Goal: Navigation & Orientation: Find specific page/section

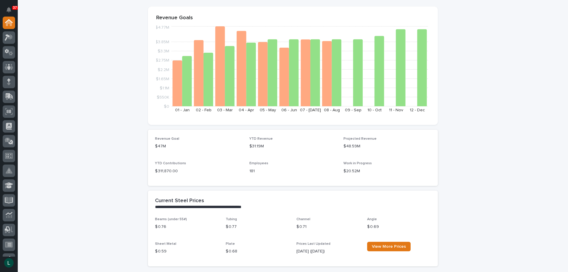
scroll to position [30, 0]
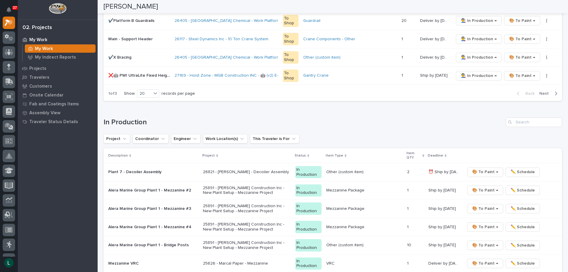
scroll to position [355, 0]
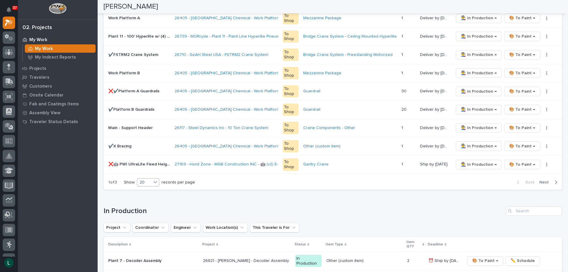
click at [149, 181] on div "20" at bounding box center [144, 182] width 14 height 6
click at [148, 202] on div "30" at bounding box center [149, 204] width 22 height 7
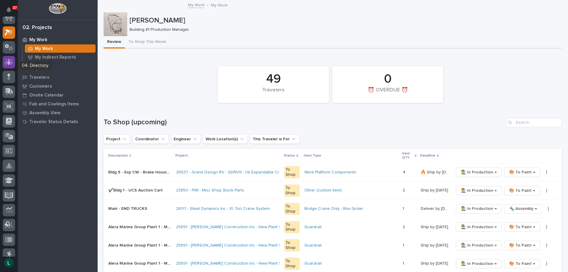
scroll to position [0, 0]
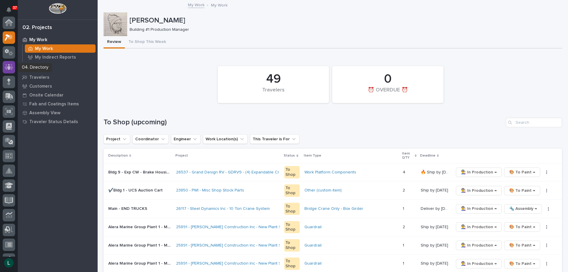
click at [8, 66] on icon at bounding box center [9, 67] width 9 height 7
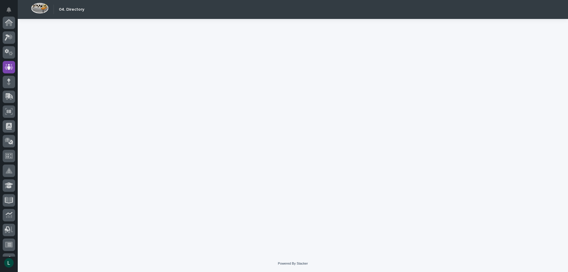
scroll to position [44, 0]
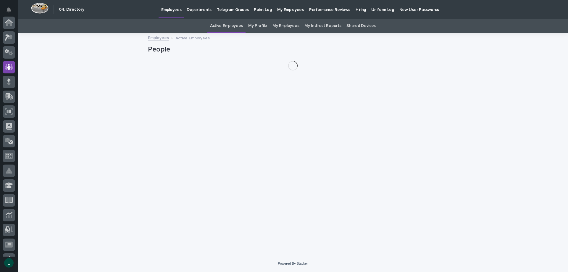
scroll to position [44, 0]
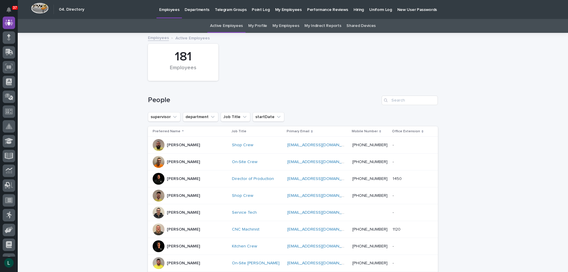
click at [283, 24] on link "My Employees" at bounding box center [285, 26] width 27 height 14
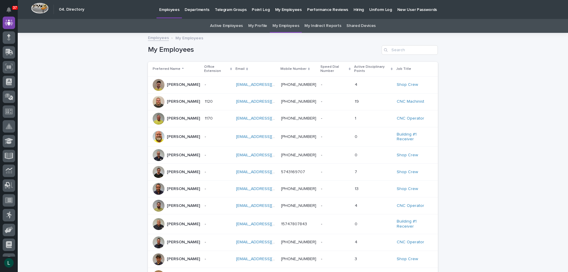
click at [190, 9] on p "Departments" at bounding box center [197, 6] width 25 height 12
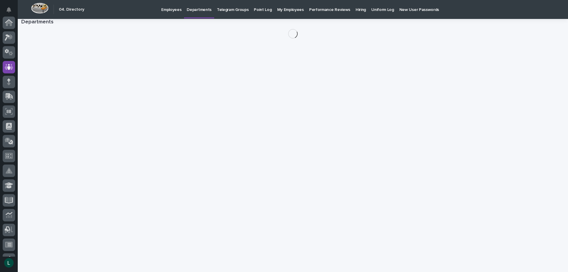
scroll to position [44, 0]
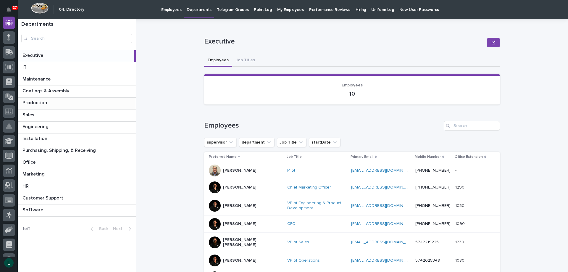
click at [76, 101] on p at bounding box center [77, 103] width 111 height 6
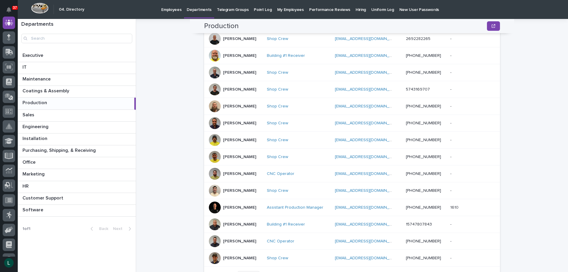
scroll to position [265, 0]
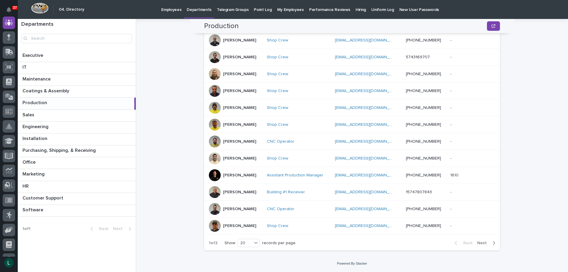
click at [493, 242] on icon "button" at bounding box center [494, 243] width 2 height 4
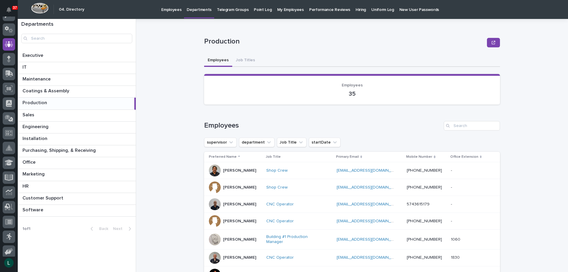
scroll to position [0, 0]
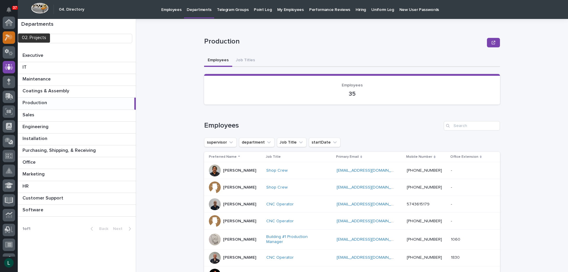
click at [10, 35] on icon at bounding box center [9, 37] width 9 height 7
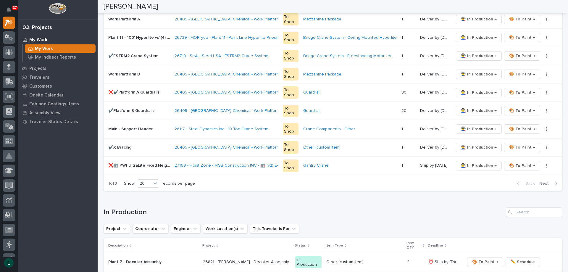
scroll to position [355, 0]
click at [151, 181] on div "20" at bounding box center [144, 182] width 14 height 6
click at [149, 203] on div "30" at bounding box center [149, 204] width 22 height 7
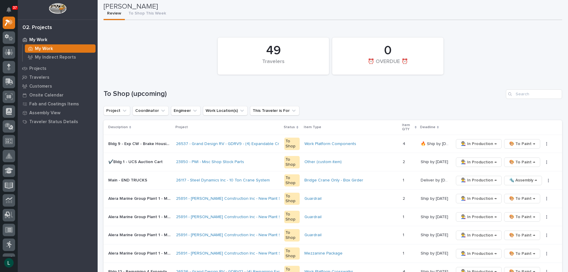
scroll to position [0, 0]
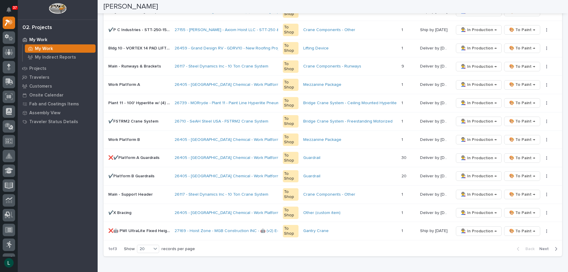
scroll to position [325, 0]
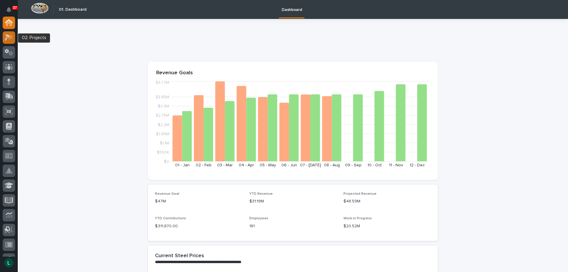
click at [11, 37] on icon at bounding box center [10, 37] width 5 height 6
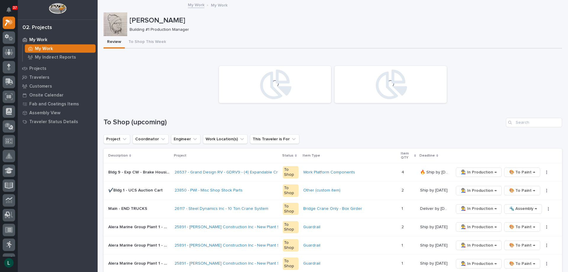
scroll to position [30, 0]
